Goal: Task Accomplishment & Management: Use online tool/utility

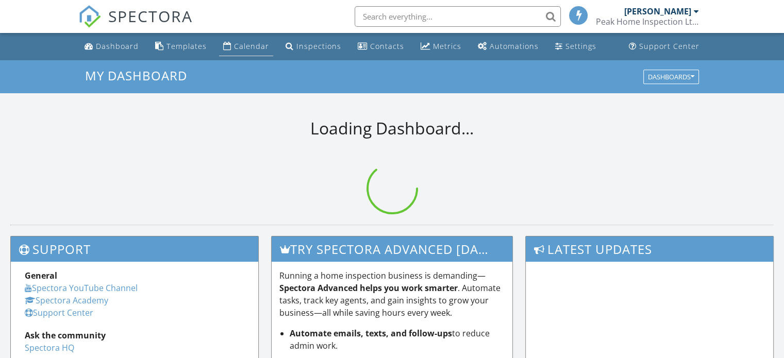
click at [265, 49] on link "Calendar" at bounding box center [246, 46] width 54 height 19
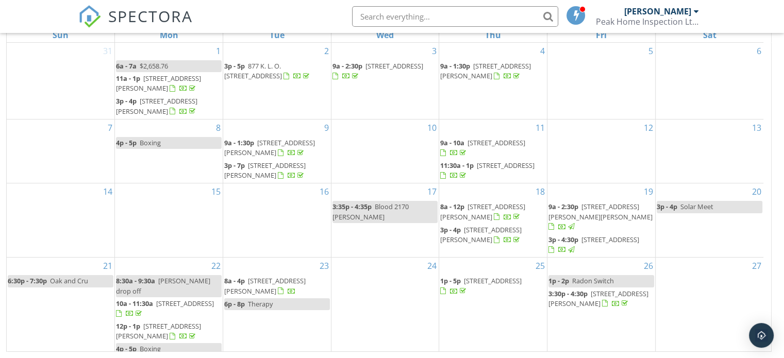
scroll to position [41, 0]
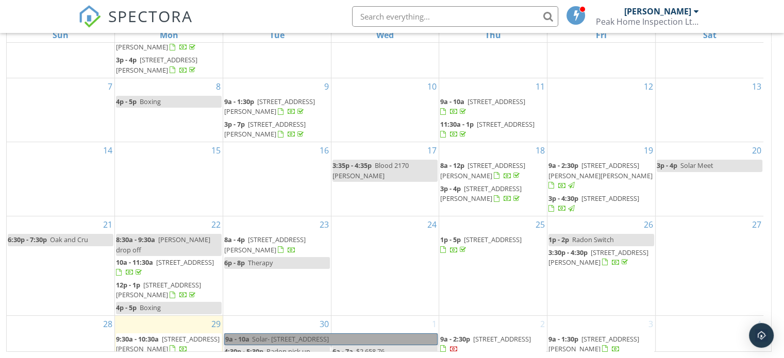
drag, startPoint x: 348, startPoint y: 318, endPoint x: 289, endPoint y: 323, distance: 59.4
click at [289, 333] on link "9a - 10a Solar- 2288 Nordstrom Ave" at bounding box center [330, 339] width 213 height 12
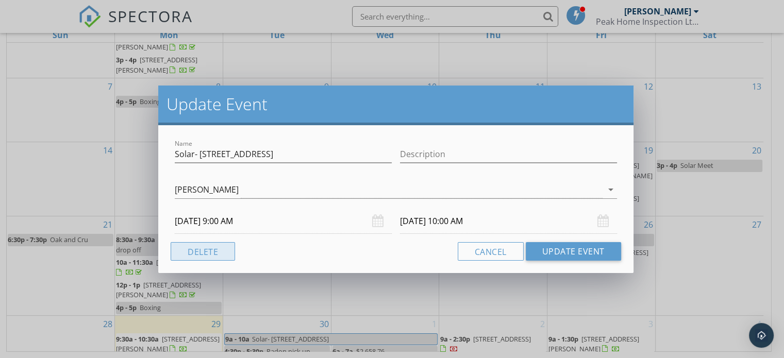
click at [223, 249] on button "Delete" at bounding box center [203, 251] width 64 height 19
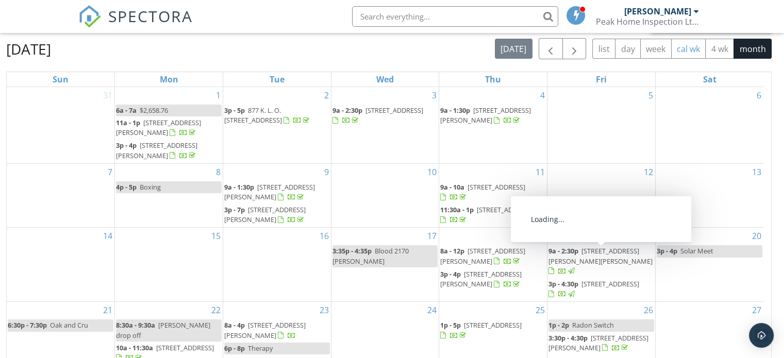
scroll to position [0, 0]
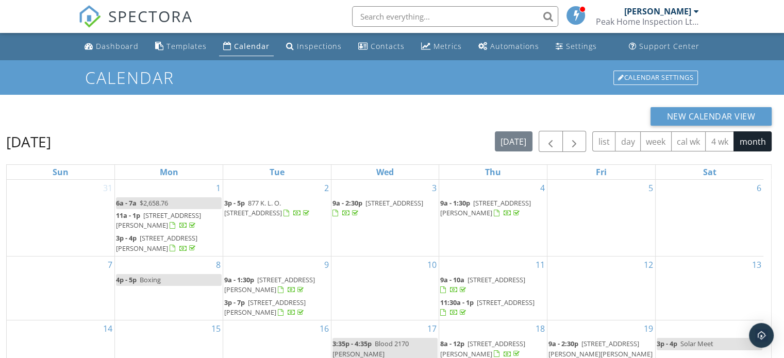
click at [471, 140] on div "September 2025 today list day week cal wk 4 wk month" at bounding box center [388, 141] width 765 height 21
click at [572, 143] on span "button" at bounding box center [574, 142] width 12 height 12
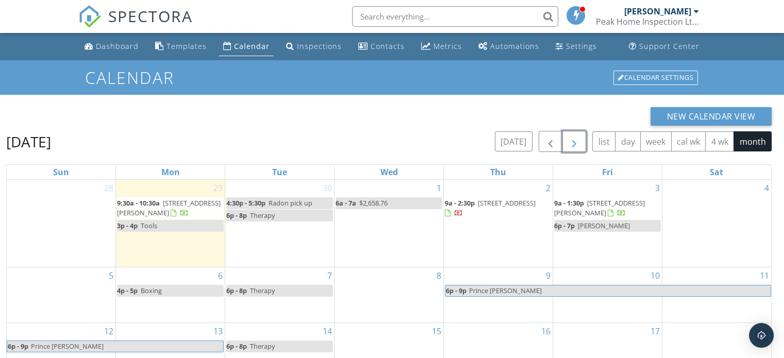
scroll to position [137, 0]
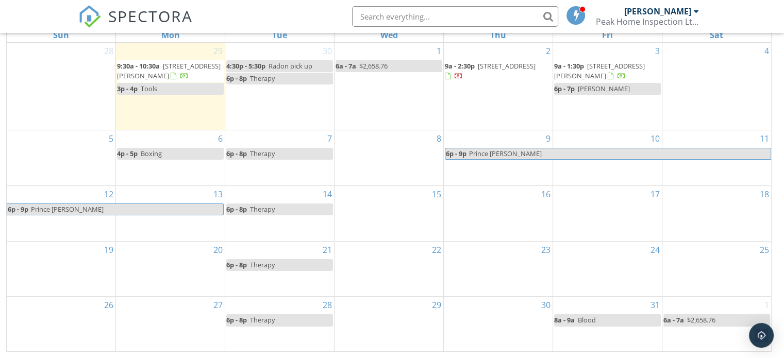
click at [202, 170] on div "6 4p - 5p Boxing" at bounding box center [170, 157] width 109 height 55
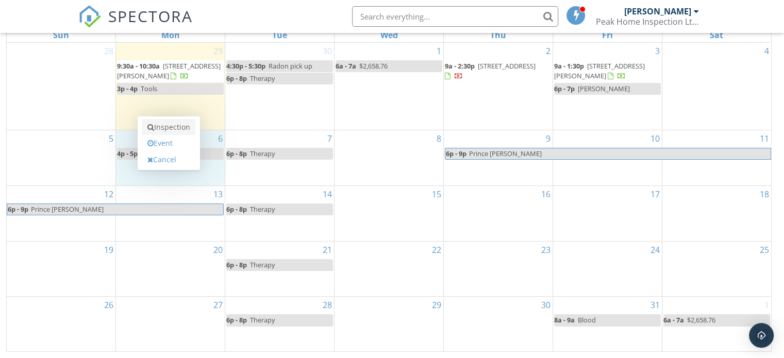
click at [186, 130] on link "Inspection" at bounding box center [168, 127] width 53 height 16
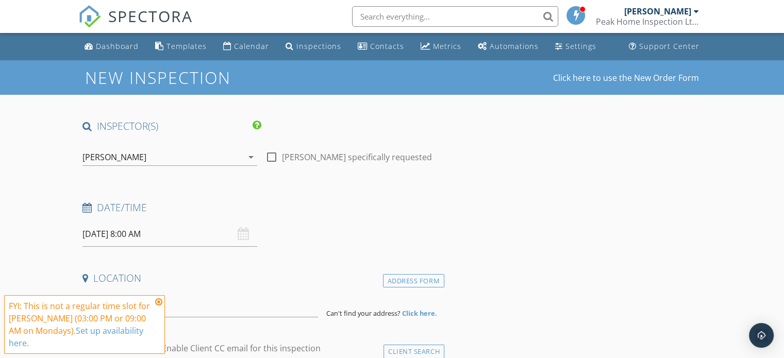
click at [159, 306] on icon at bounding box center [158, 302] width 7 height 8
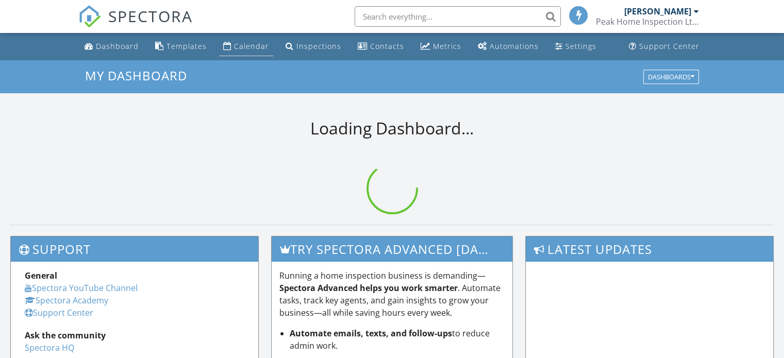
click at [252, 49] on div "Calendar" at bounding box center [251, 46] width 35 height 10
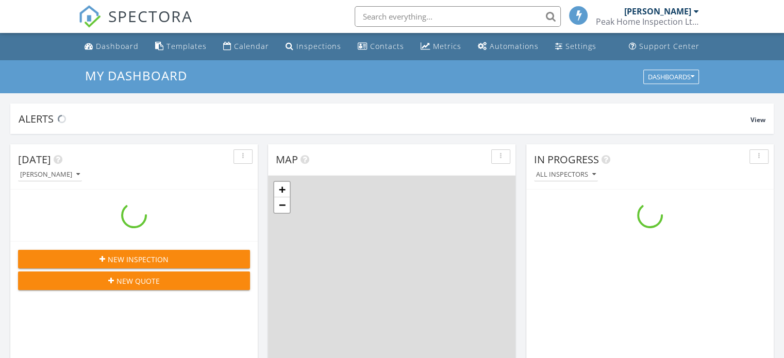
scroll to position [954, 800]
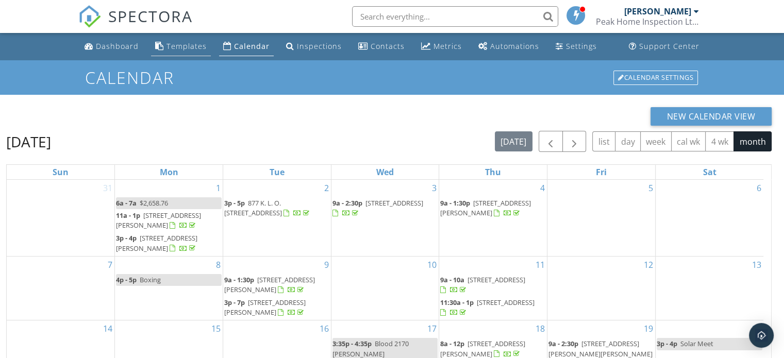
click at [191, 45] on div "Templates" at bounding box center [186, 46] width 40 height 10
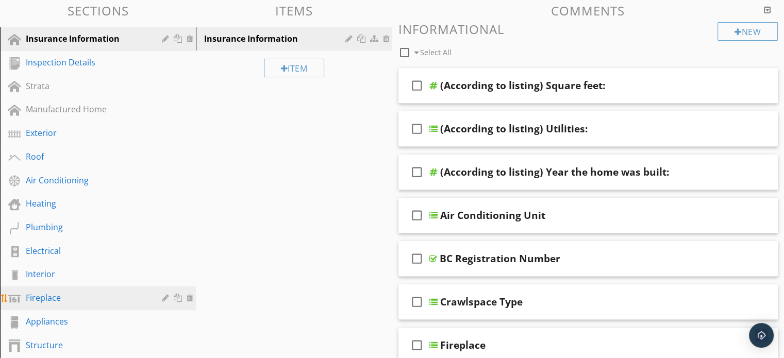
scroll to position [155, 0]
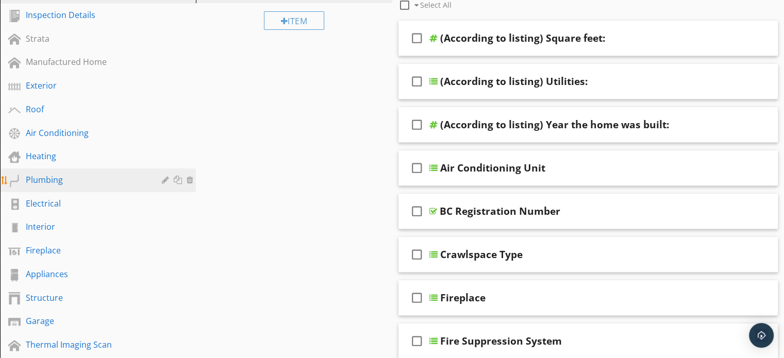
click at [93, 177] on div "Plumbing" at bounding box center [86, 180] width 121 height 12
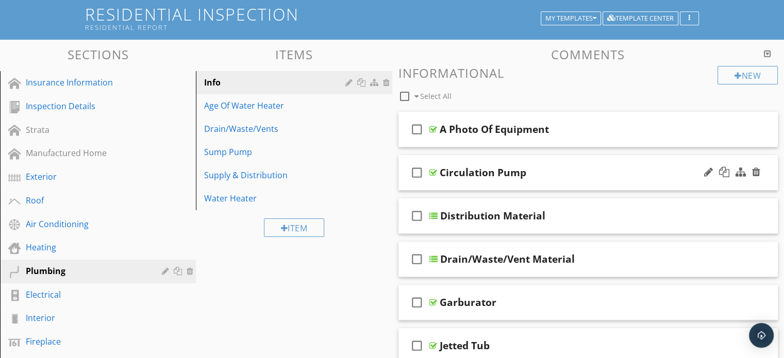
scroll to position [0, 0]
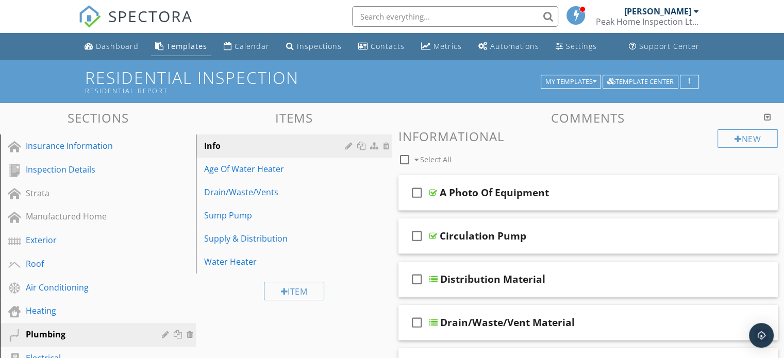
click at [772, 116] on h3 "Comments" at bounding box center [588, 118] width 380 height 14
click at [766, 113] on div at bounding box center [767, 117] width 7 height 8
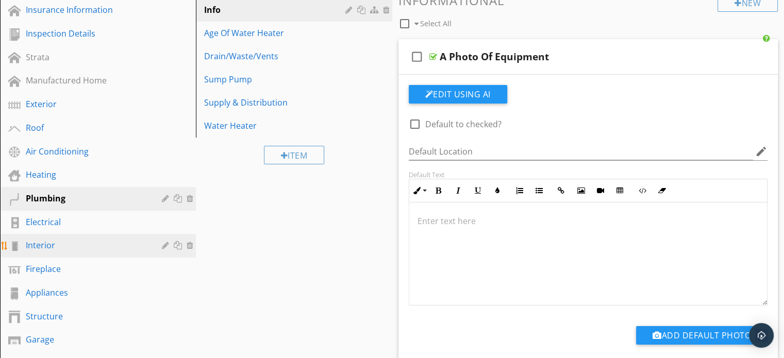
scroll to position [155, 0]
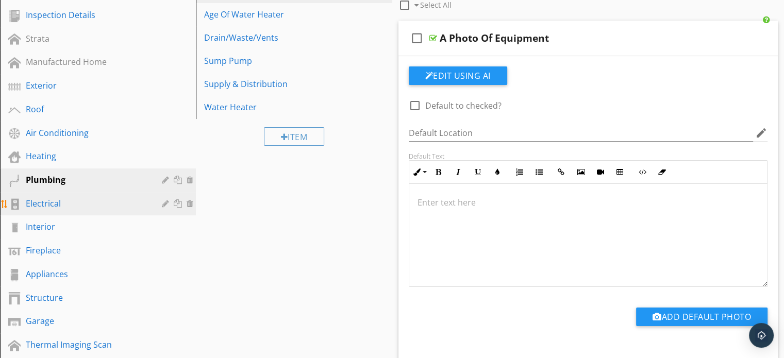
click at [68, 197] on div "Electrical" at bounding box center [86, 203] width 121 height 12
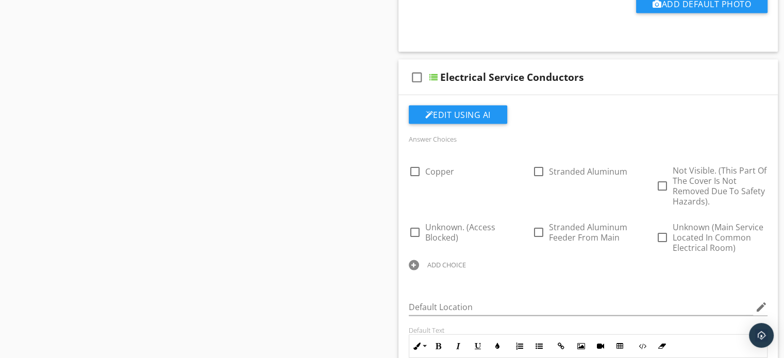
scroll to position [2113, 0]
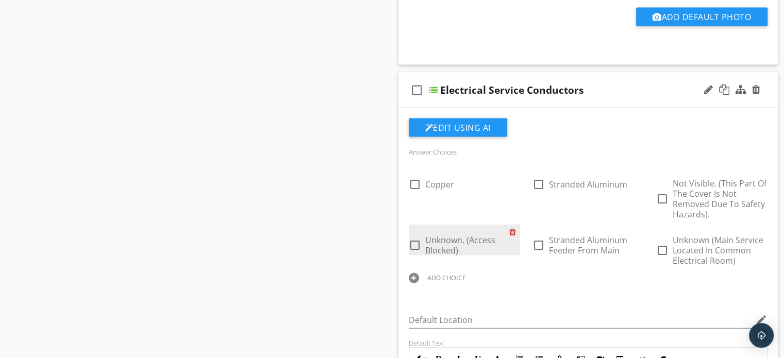
click at [511, 226] on div at bounding box center [514, 232] width 11 height 14
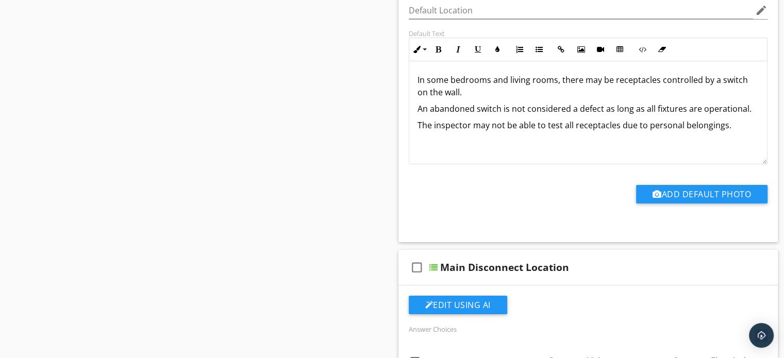
scroll to position [3504, 0]
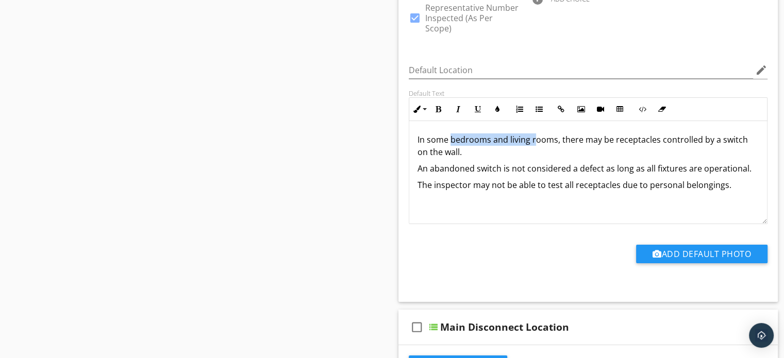
drag, startPoint x: 532, startPoint y: 126, endPoint x: 451, endPoint y: 130, distance: 81.5
click at [450, 133] on p "In some bedrooms and living rooms, there may be receptacles controlled by a swi…" at bounding box center [588, 145] width 342 height 25
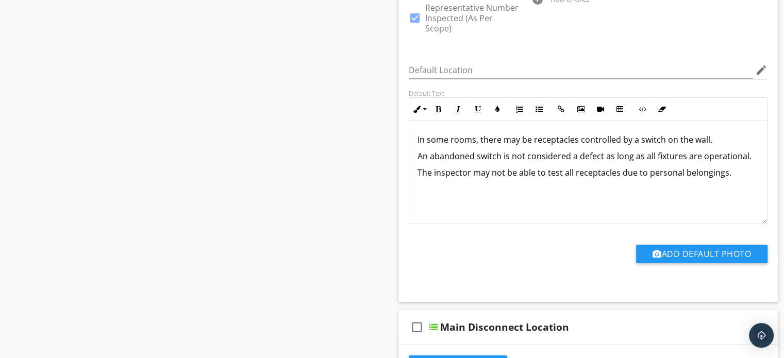
click at [530, 177] on div "In some rooms, there may be receptacles controlled by a switch on the wall. An …" at bounding box center [588, 172] width 358 height 103
click at [417, 150] on p "An abandoned switch is not considered a defect as long as all fixtures are oper…" at bounding box center [588, 156] width 342 height 12
click at [448, 174] on div "In some rooms, there may be receptacles controlled by a switch on the wall. An …" at bounding box center [588, 172] width 358 height 103
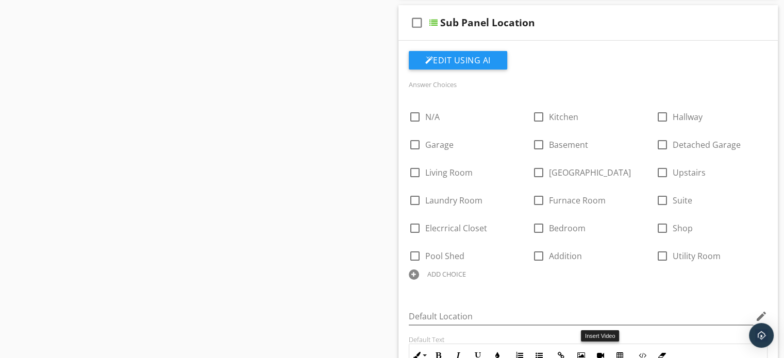
scroll to position [7472, 0]
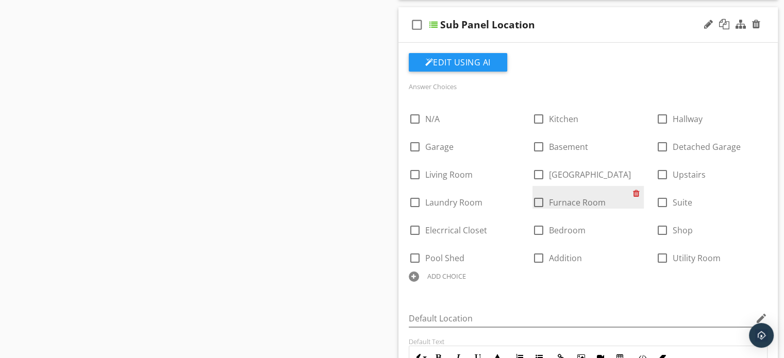
click at [636, 186] on div at bounding box center [638, 193] width 11 height 14
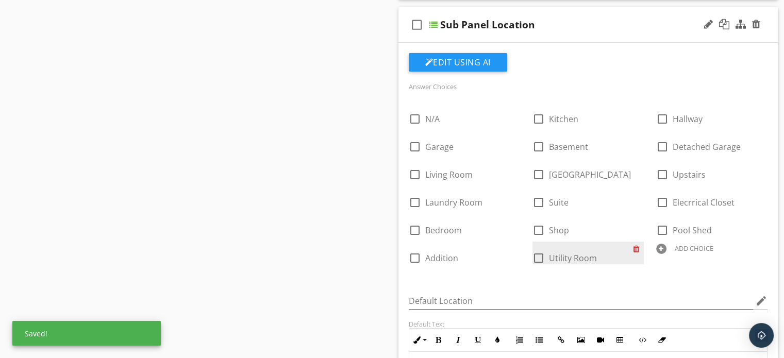
click at [635, 242] on div at bounding box center [638, 249] width 11 height 14
click at [546, 242] on div "ADD CHOICE" at bounding box center [587, 248] width 111 height 12
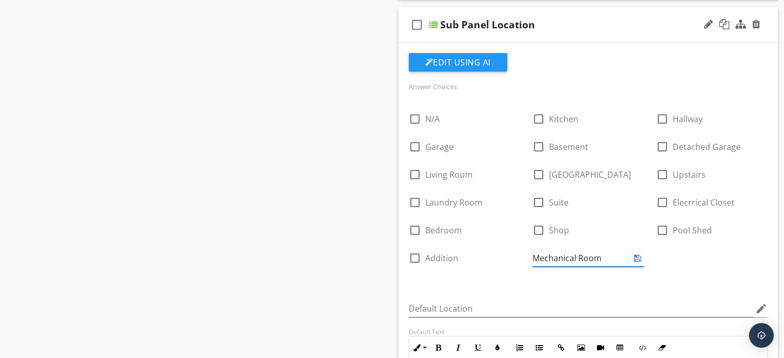
type input "Mechanical Room"
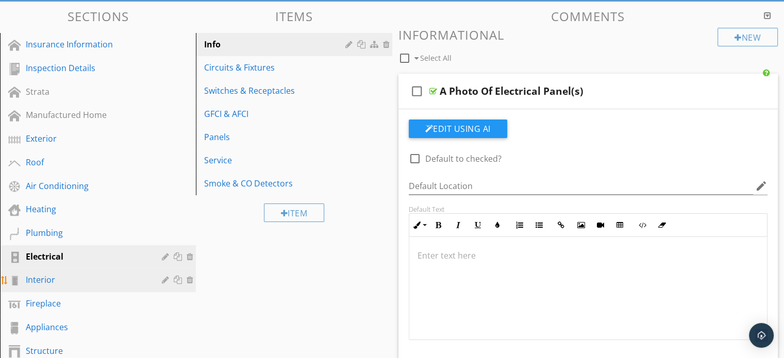
scroll to position [103, 0]
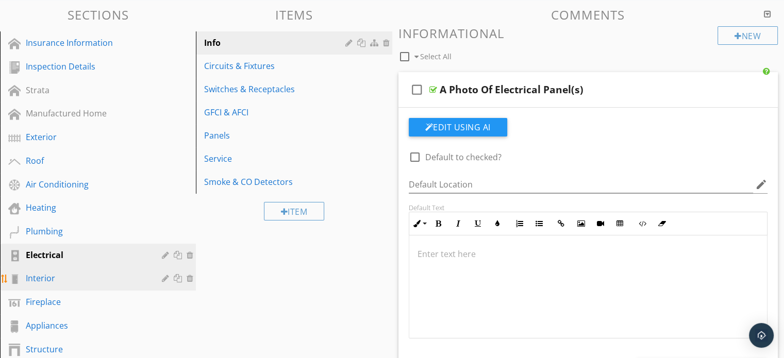
drag, startPoint x: 107, startPoint y: 270, endPoint x: 132, endPoint y: 279, distance: 27.2
click at [107, 272] on div "Interior" at bounding box center [86, 278] width 121 height 12
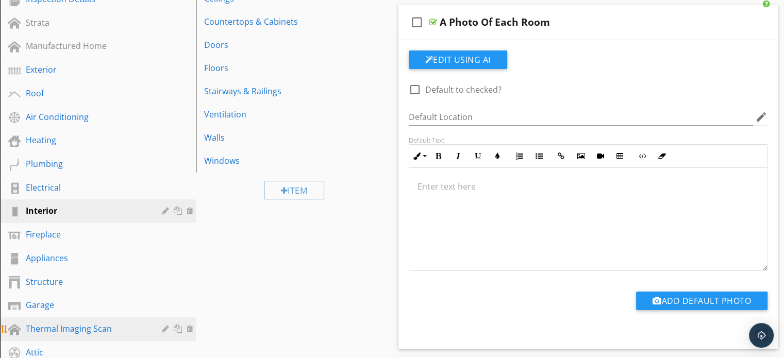
scroll to position [258, 0]
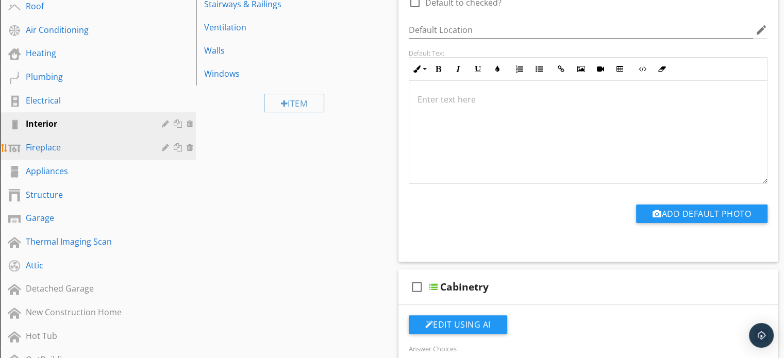
click at [88, 137] on link "Fireplace" at bounding box center [99, 148] width 193 height 24
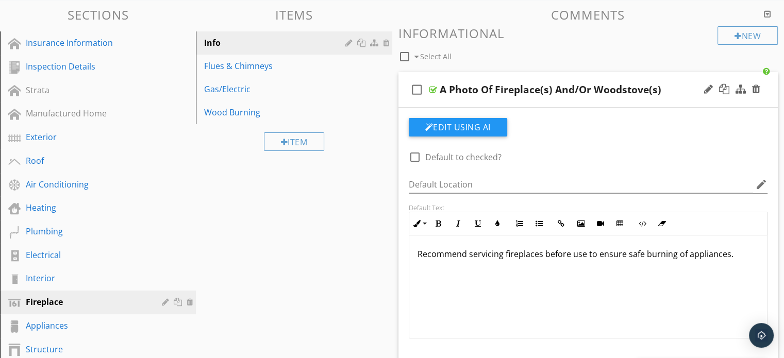
scroll to position [0, 0]
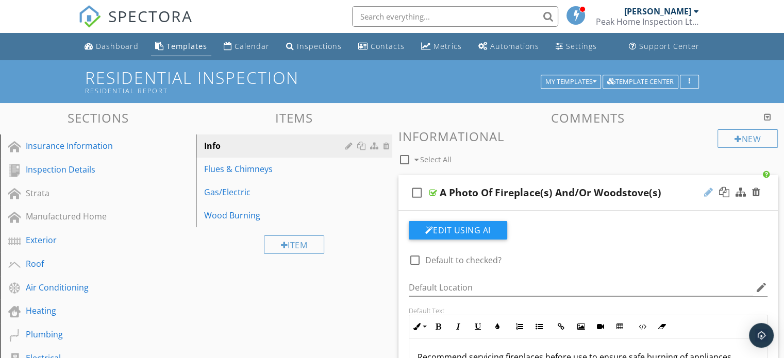
click at [710, 194] on div at bounding box center [708, 192] width 9 height 10
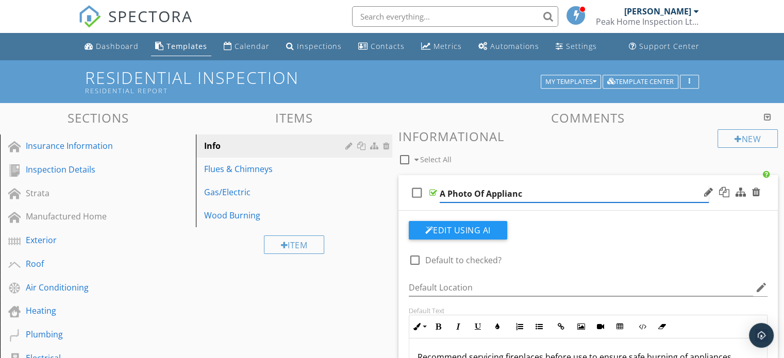
type input "A Photo Of Appliance"
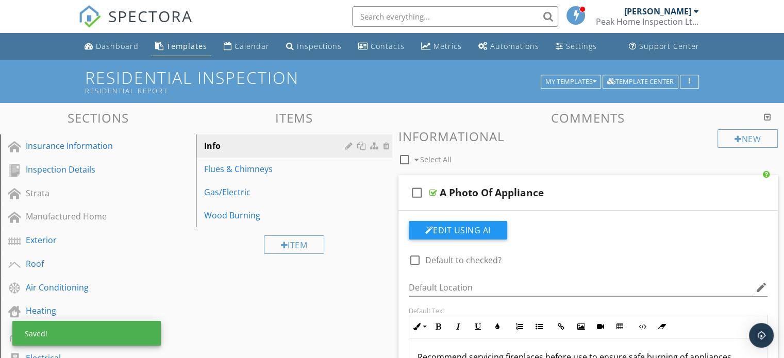
click at [563, 147] on div "check_box_outline_blank Select All" at bounding box center [557, 157] width 319 height 20
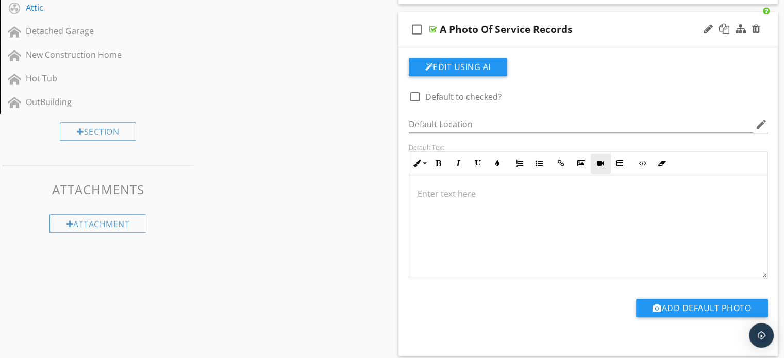
scroll to position [103, 0]
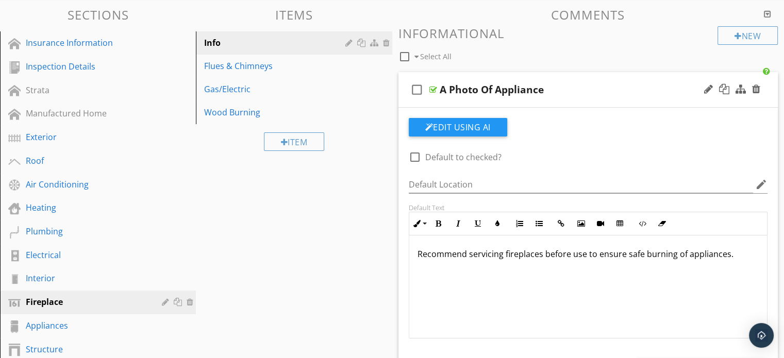
click at [505, 255] on p "Recommend servicing fireplaces before use to ensure safe burning of appliances." at bounding box center [588, 254] width 342 height 12
click at [504, 256] on p "Recommend servicing fireplaces before use to ensure safe burning of appliances." at bounding box center [588, 254] width 342 height 12
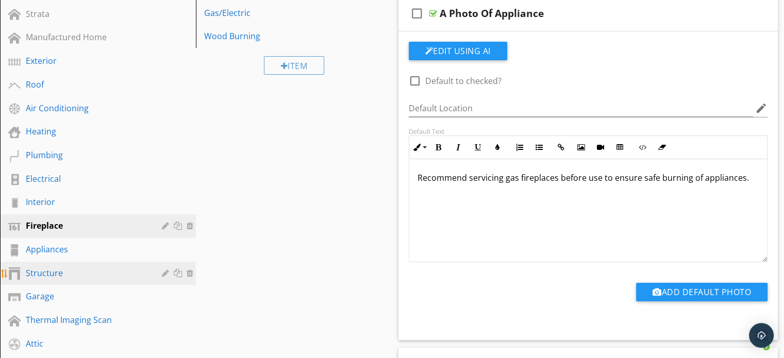
scroll to position [188, 0]
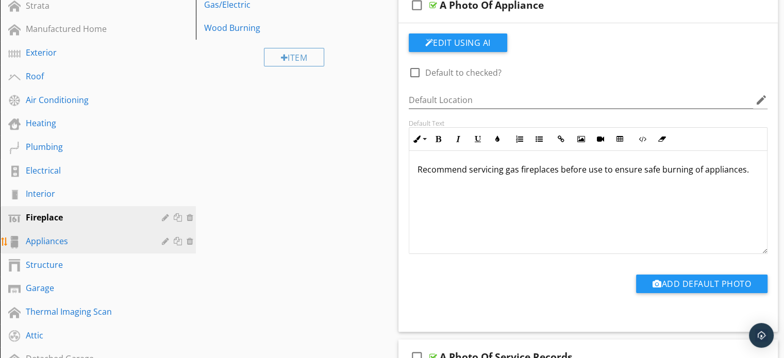
click at [88, 245] on div "Appliances" at bounding box center [106, 241] width 160 height 13
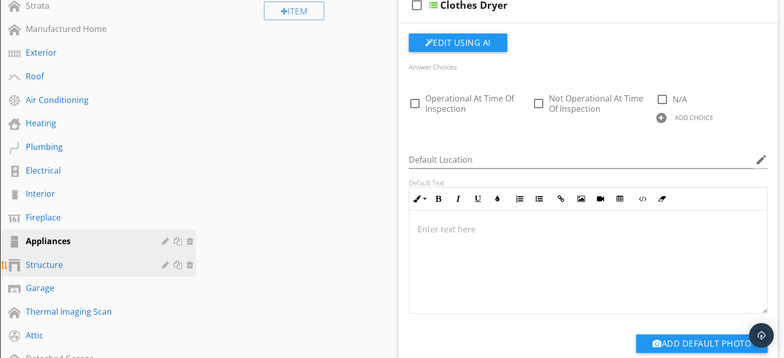
click at [92, 261] on div "Structure" at bounding box center [86, 265] width 121 height 12
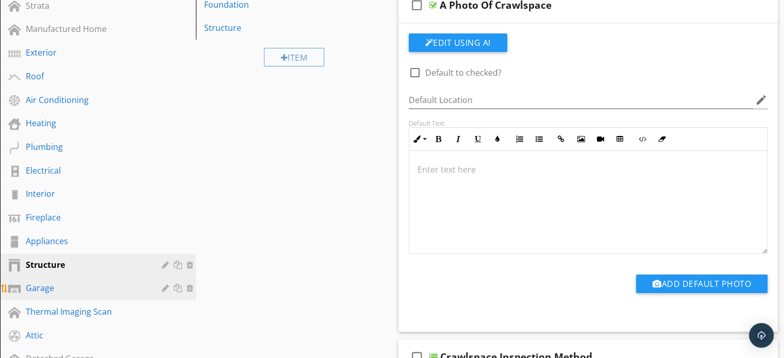
click at [88, 289] on div "Garage" at bounding box center [86, 288] width 121 height 12
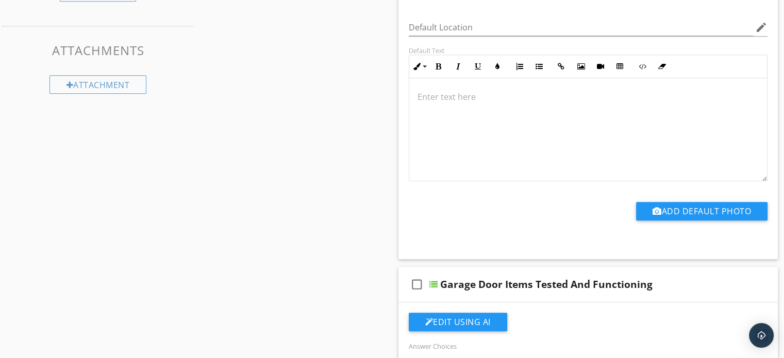
scroll to position [909, 0]
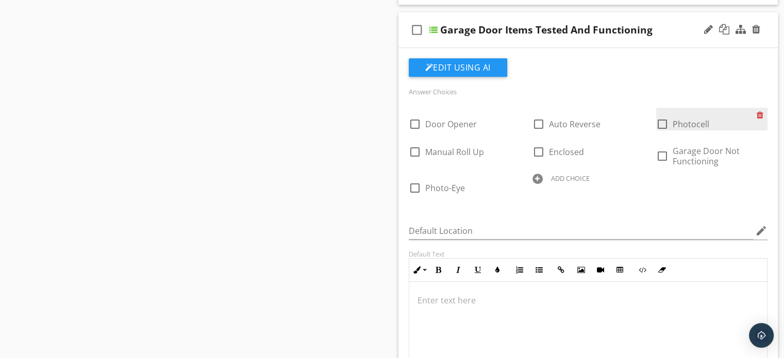
click at [765, 114] on div at bounding box center [761, 115] width 11 height 14
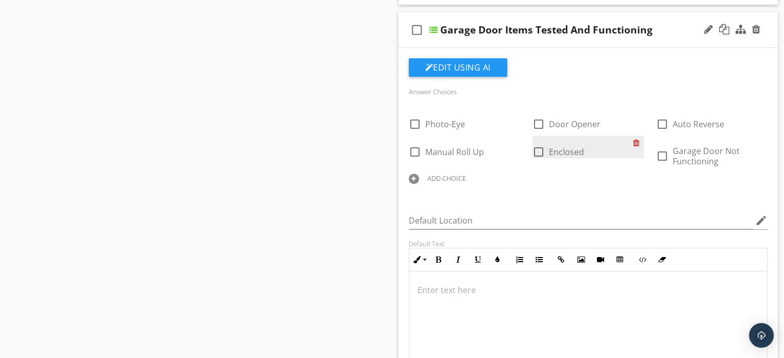
click at [637, 139] on div at bounding box center [638, 143] width 11 height 14
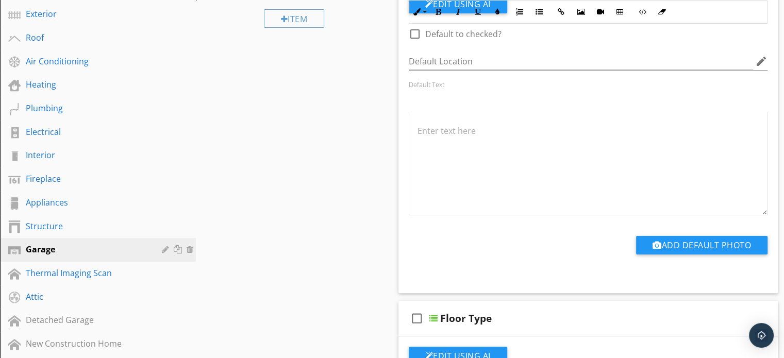
scroll to position [363, 0]
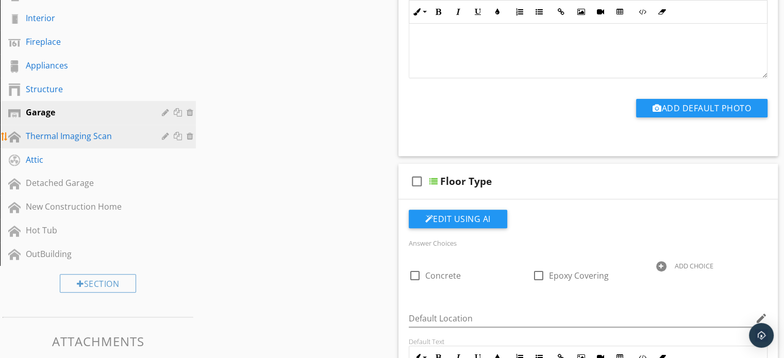
click at [88, 130] on div "Thermal Imaging Scan" at bounding box center [86, 136] width 121 height 12
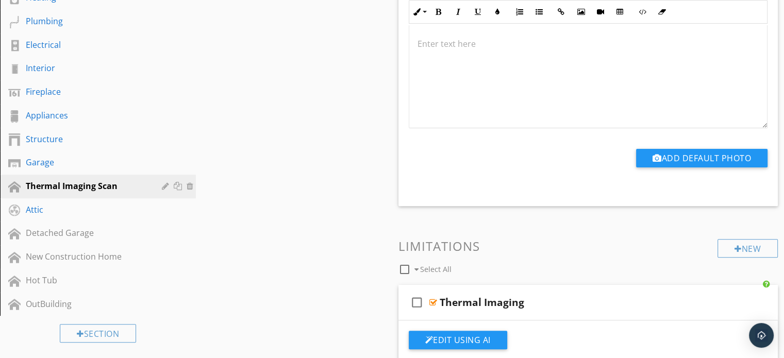
scroll to position [111, 0]
